Goal: Information Seeking & Learning: Find specific fact

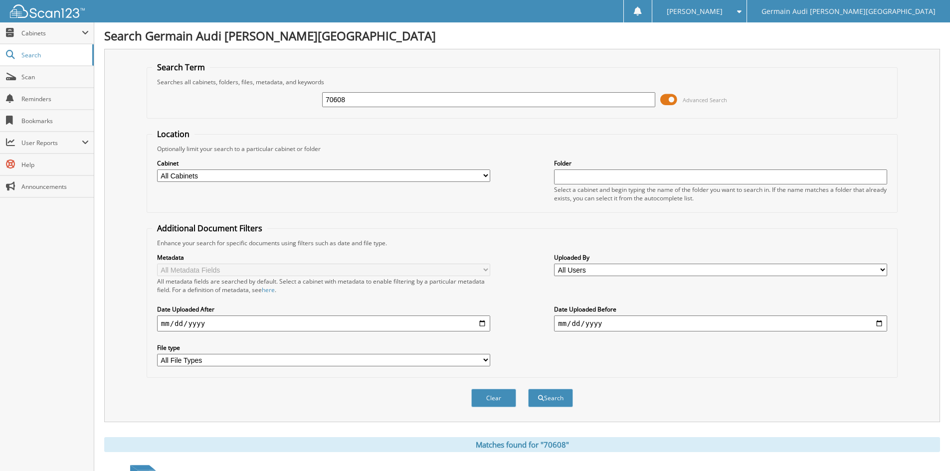
drag, startPoint x: 358, startPoint y: 102, endPoint x: 361, endPoint y: 96, distance: 7.1
click at [358, 99] on input "70608" at bounding box center [488, 99] width 333 height 15
type input "7"
type input "88534"
click at [551, 392] on button "Search" at bounding box center [550, 398] width 45 height 18
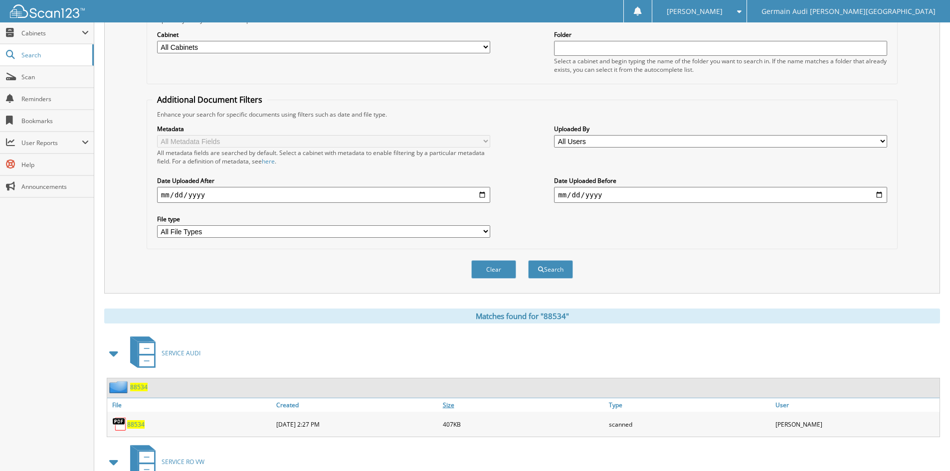
scroll to position [234, 0]
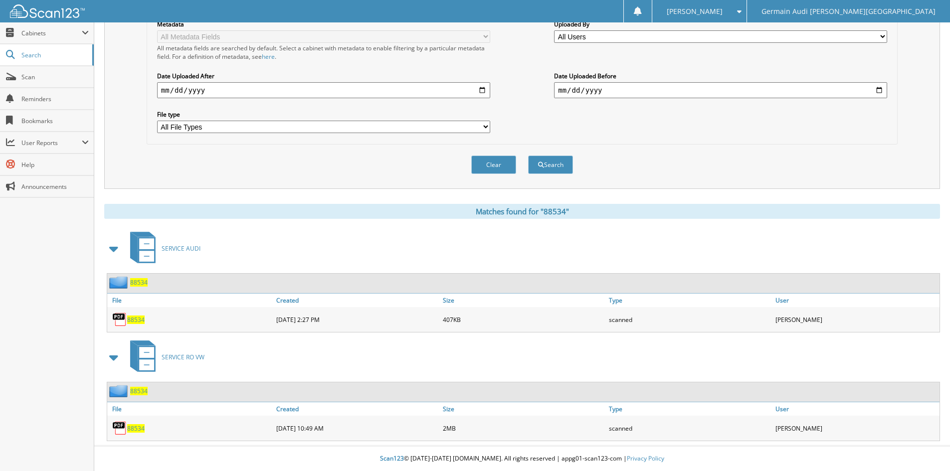
click at [135, 427] on span "88534" at bounding box center [135, 428] width 17 height 8
